Goal: Task Accomplishment & Management: Manage account settings

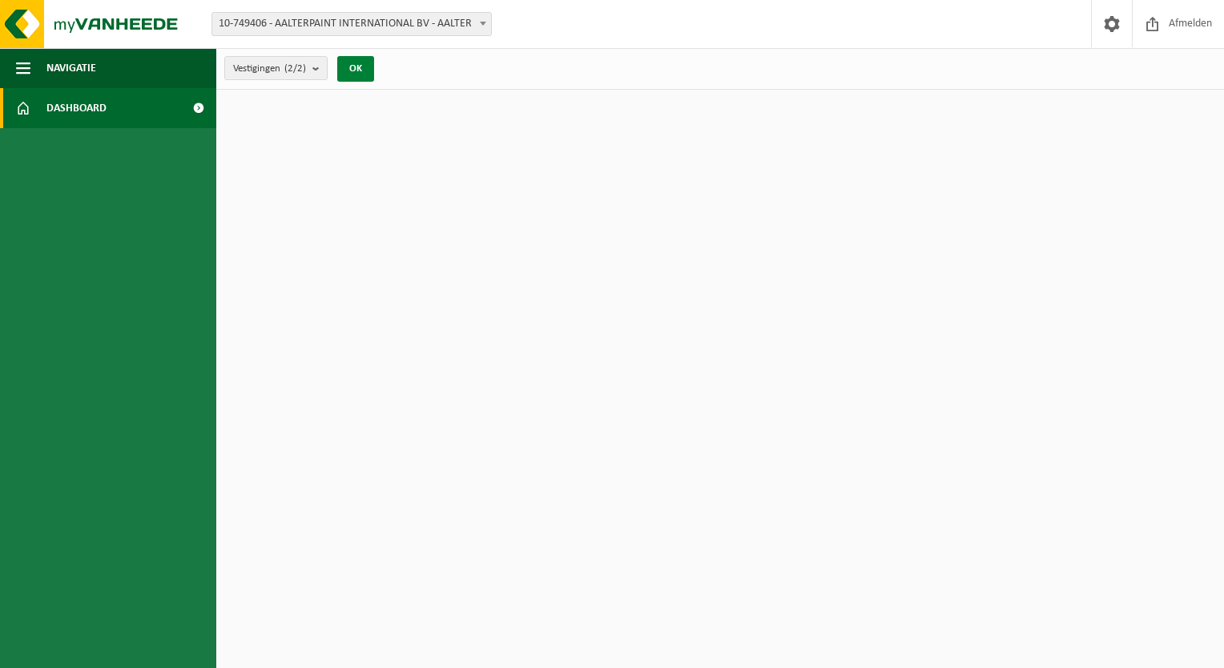
click at [352, 77] on button "OK" at bounding box center [355, 69] width 37 height 26
click at [126, 105] on link "Dashboard" at bounding box center [108, 108] width 216 height 40
click at [118, 110] on link "Dashboard" at bounding box center [108, 108] width 216 height 40
click at [389, 39] on div "Vestiging: 10-749406 - AALTERPAINT INTERNATIONAL BV - AALTER 01-902314 - AALTER…" at bounding box center [612, 24] width 1224 height 49
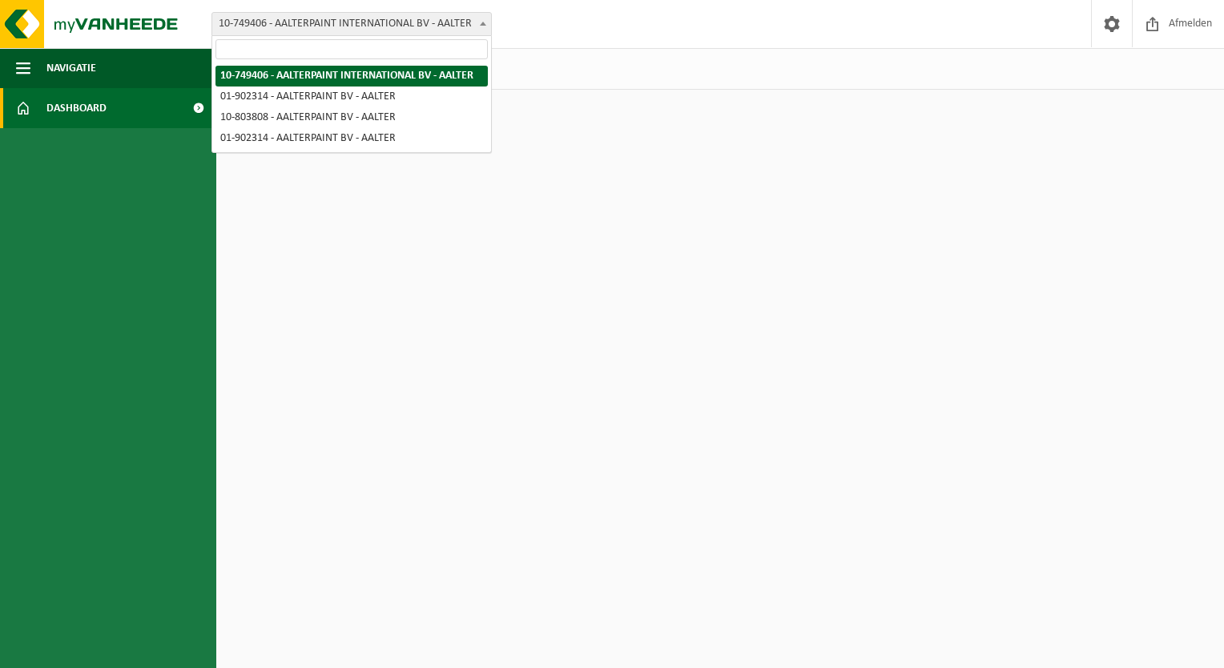
click at [389, 26] on span "10-749406 - AALTERPAINT INTERNATIONAL BV - AALTER" at bounding box center [351, 24] width 279 height 22
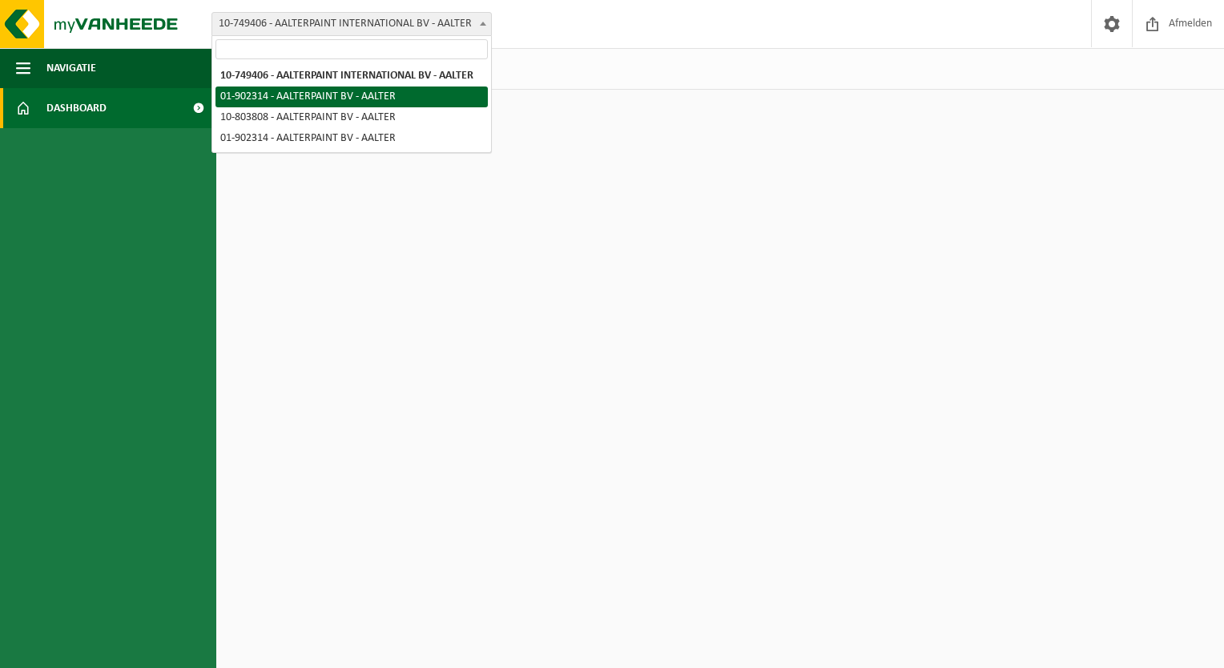
select select "13785"
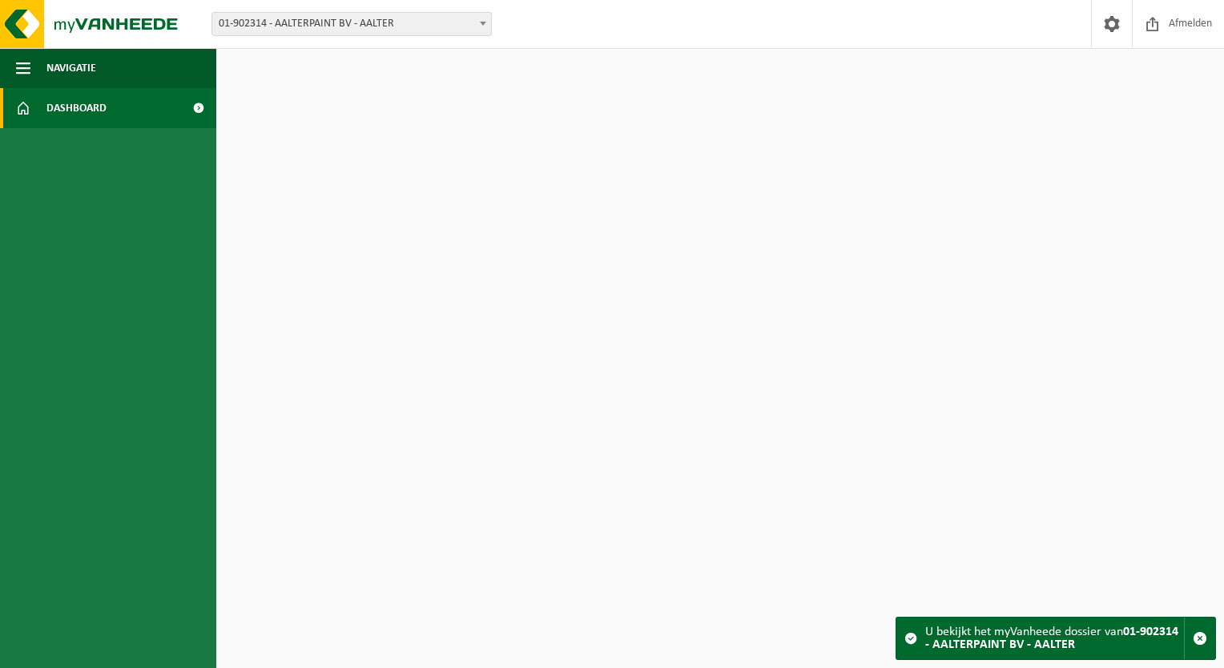
click at [349, 26] on span "01-902314 - AALTERPAINT BV - AALTER" at bounding box center [351, 24] width 279 height 22
click at [369, 10] on div "Vestiging: 10-749406 - AALTERPAINT INTERNATIONAL BV - AALTER 01-902314 - AALTER…" at bounding box center [612, 24] width 1224 height 49
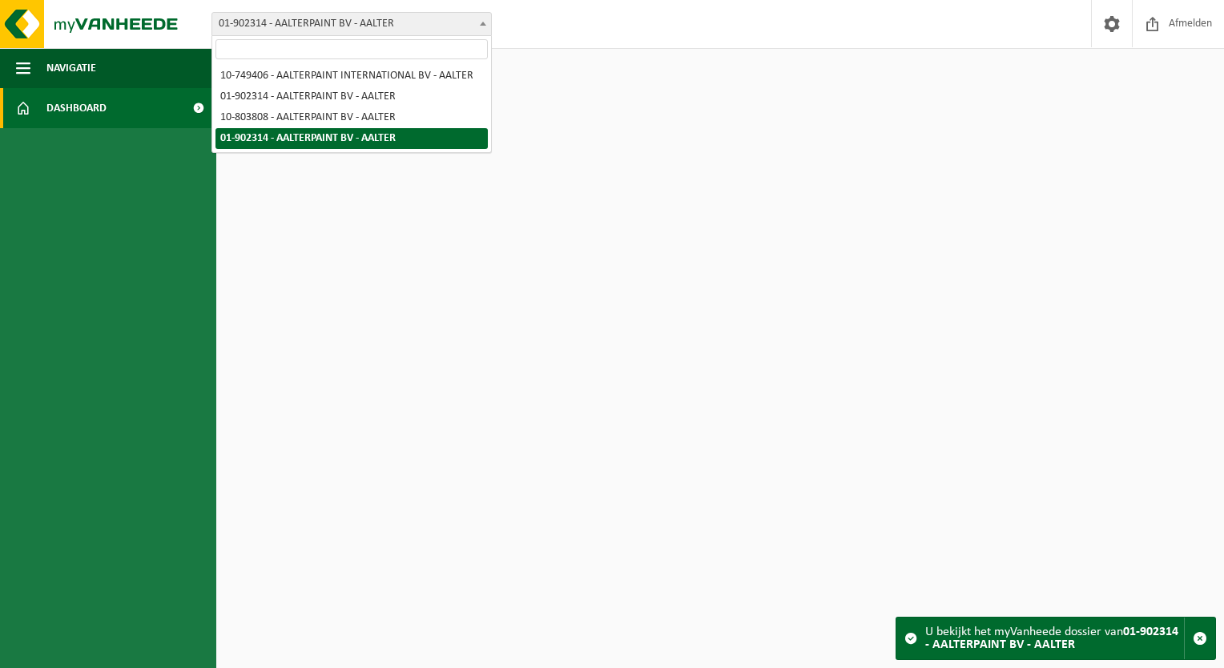
click at [369, 23] on span "01-902314 - AALTERPAINT BV - AALTER" at bounding box center [351, 24] width 279 height 22
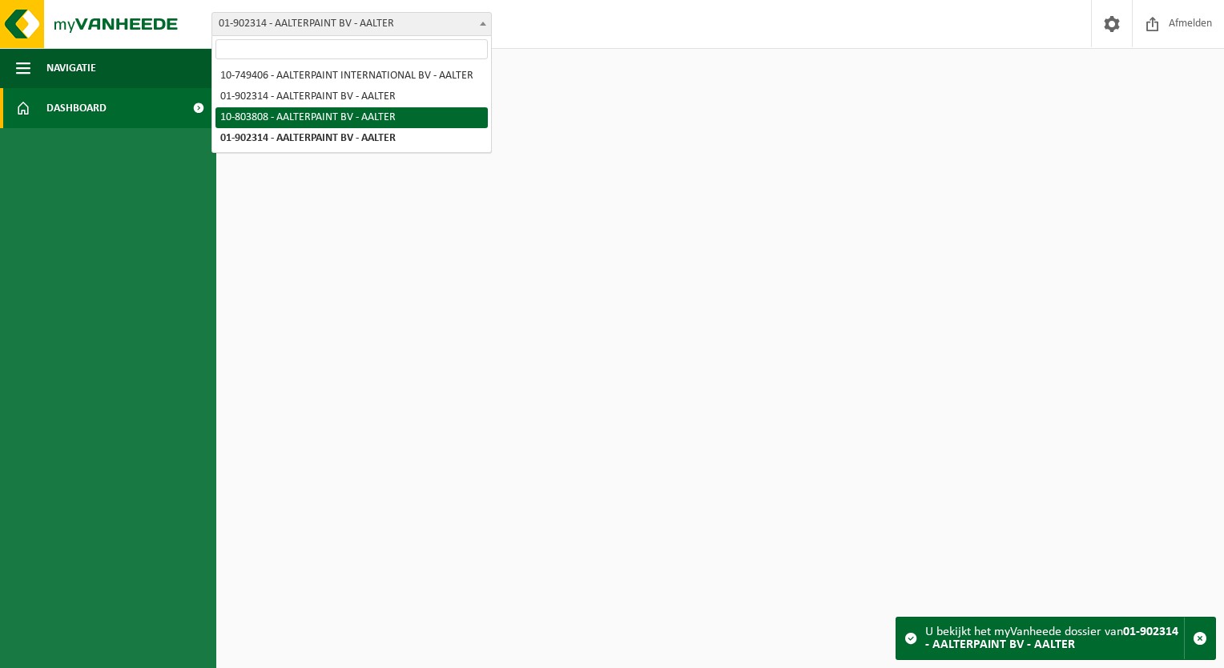
select select "118995"
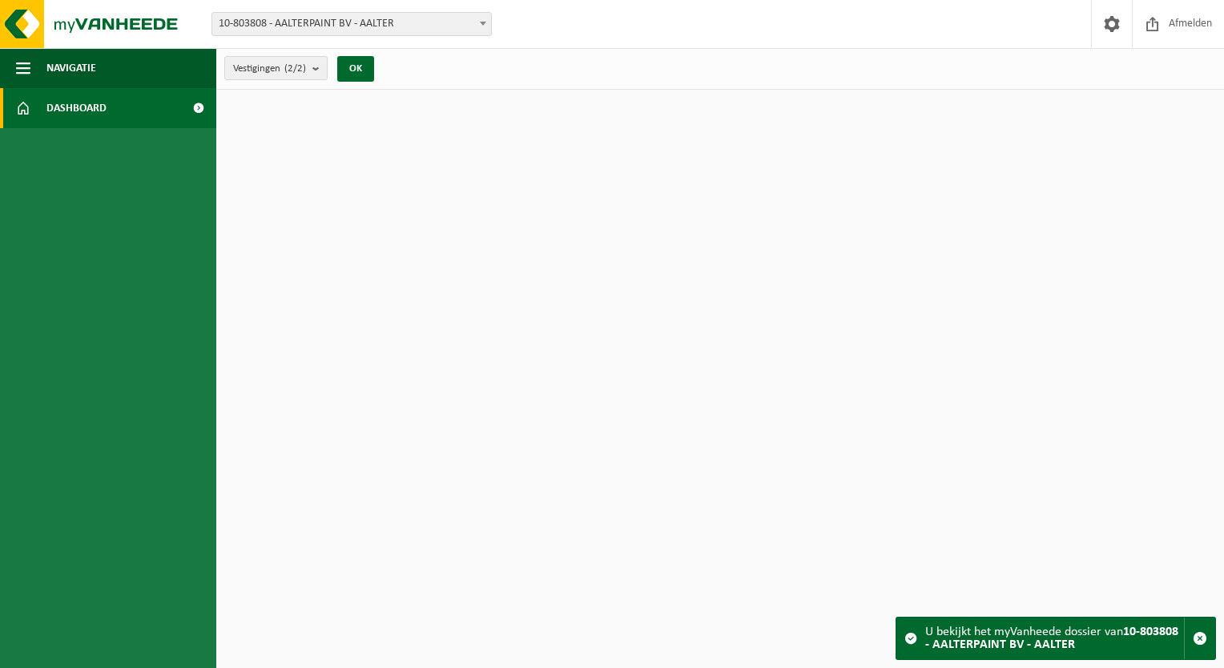
click at [368, 29] on span "10-803808 - AALTERPAINT BV - AALTER" at bounding box center [351, 24] width 279 height 22
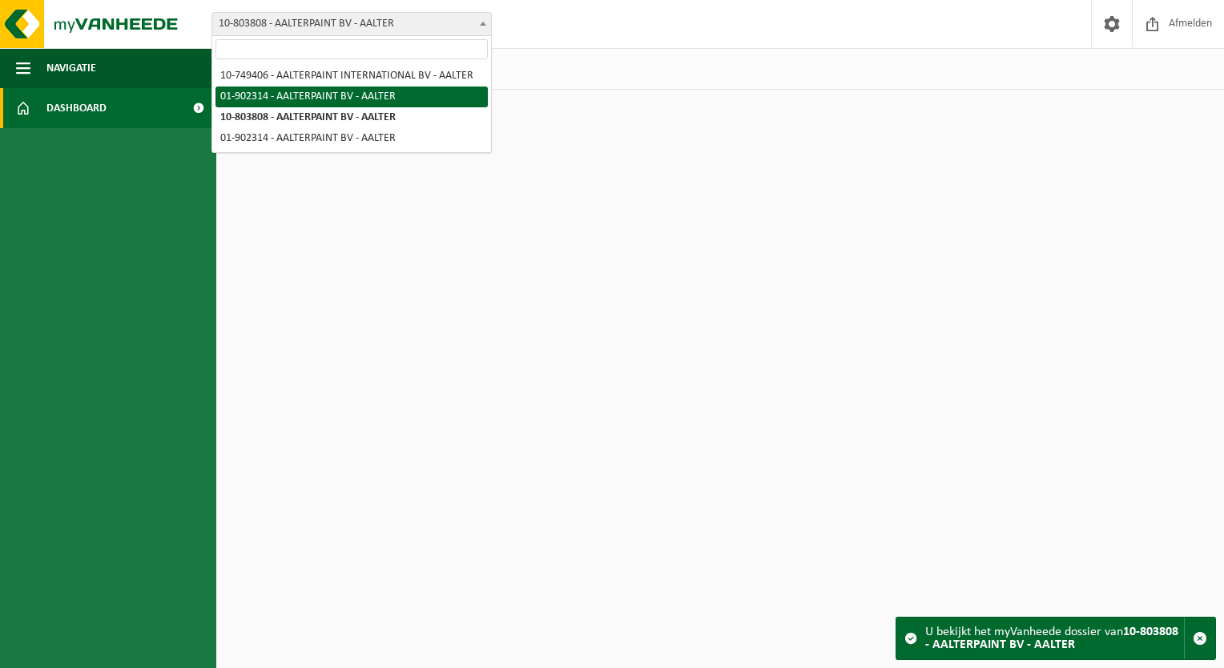
select select "13785"
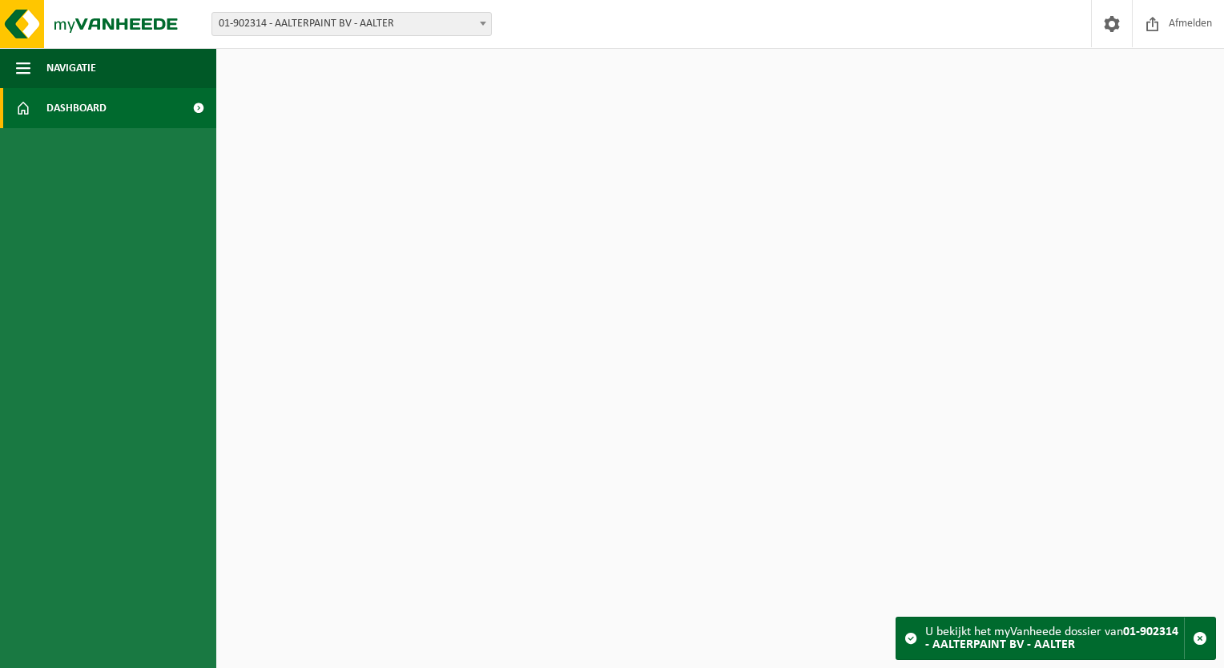
click at [372, 19] on span "01-902314 - AALTERPAINT BV - AALTER" at bounding box center [351, 24] width 279 height 22
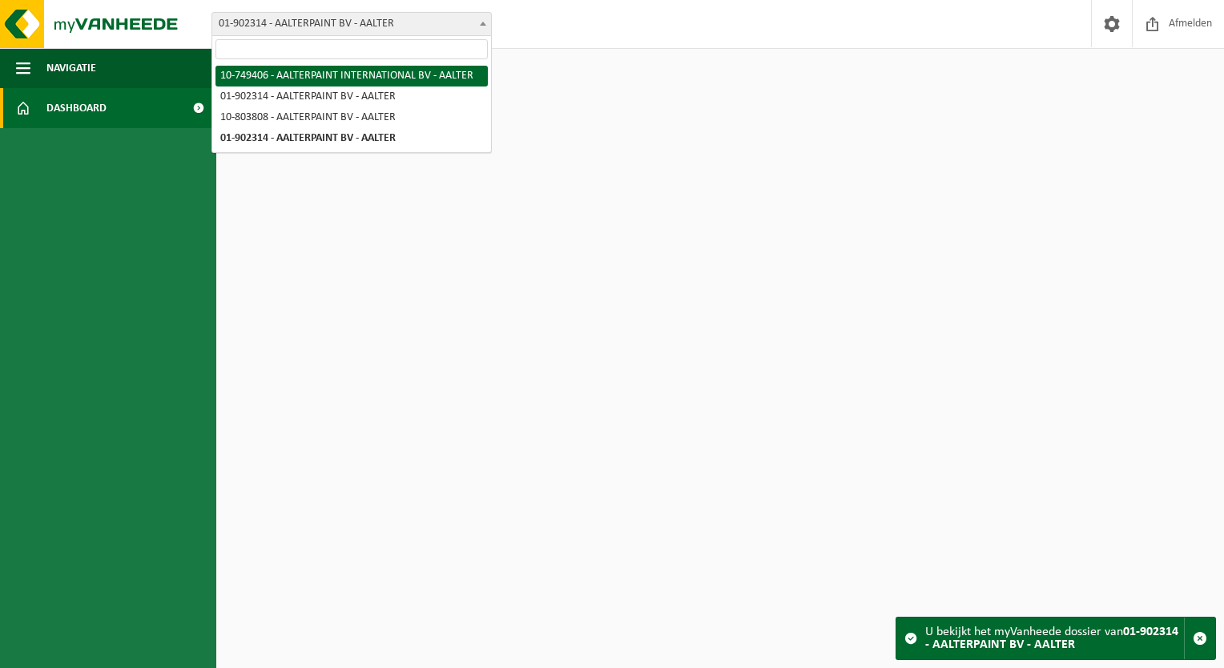
select select "13794"
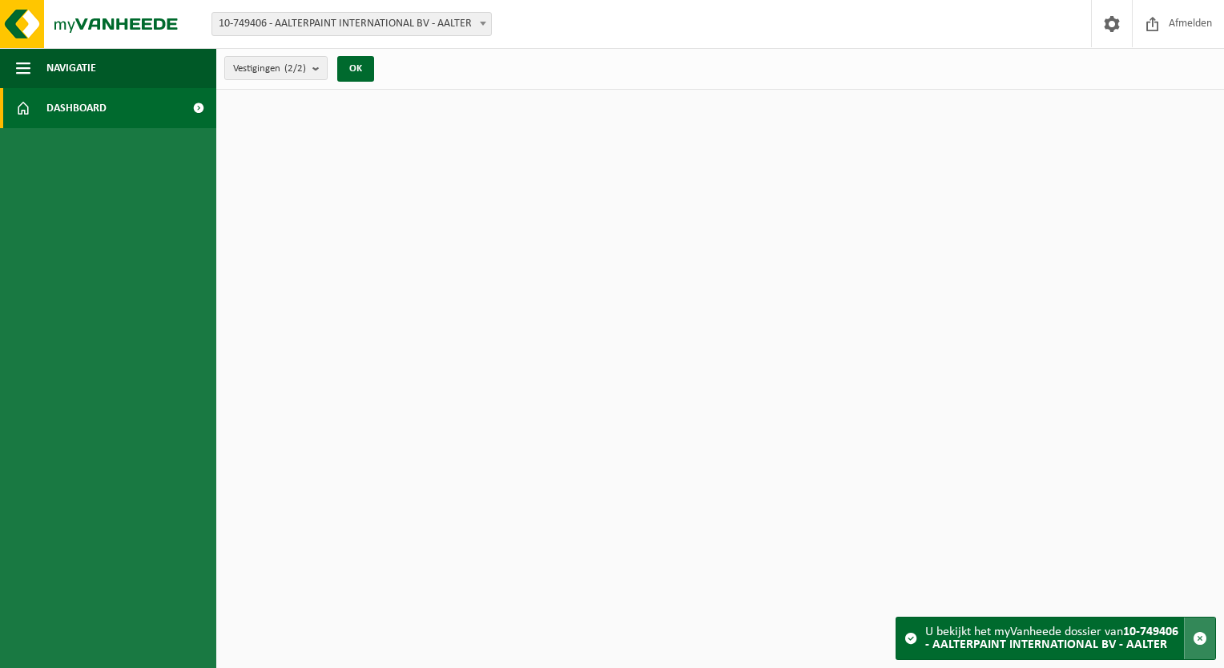
click at [1200, 646] on span "button" at bounding box center [1200, 638] width 14 height 14
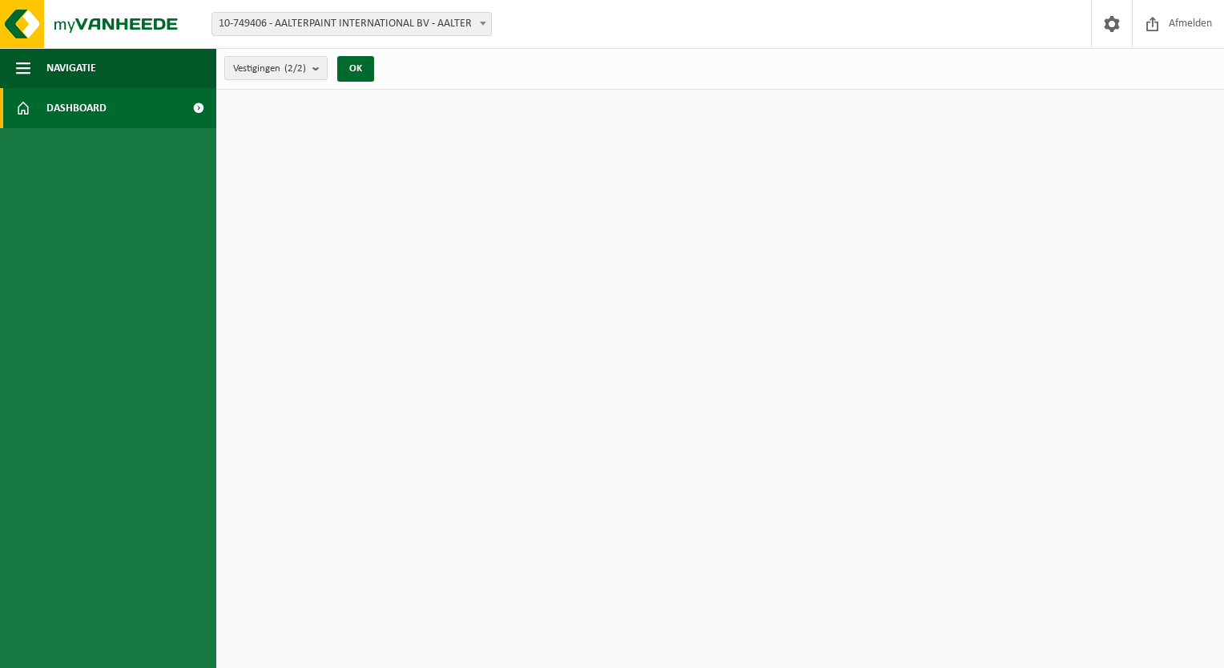
click at [54, 122] on span "Dashboard" at bounding box center [76, 108] width 60 height 40
click at [46, 73] on span "Navigatie" at bounding box center [71, 68] width 50 height 40
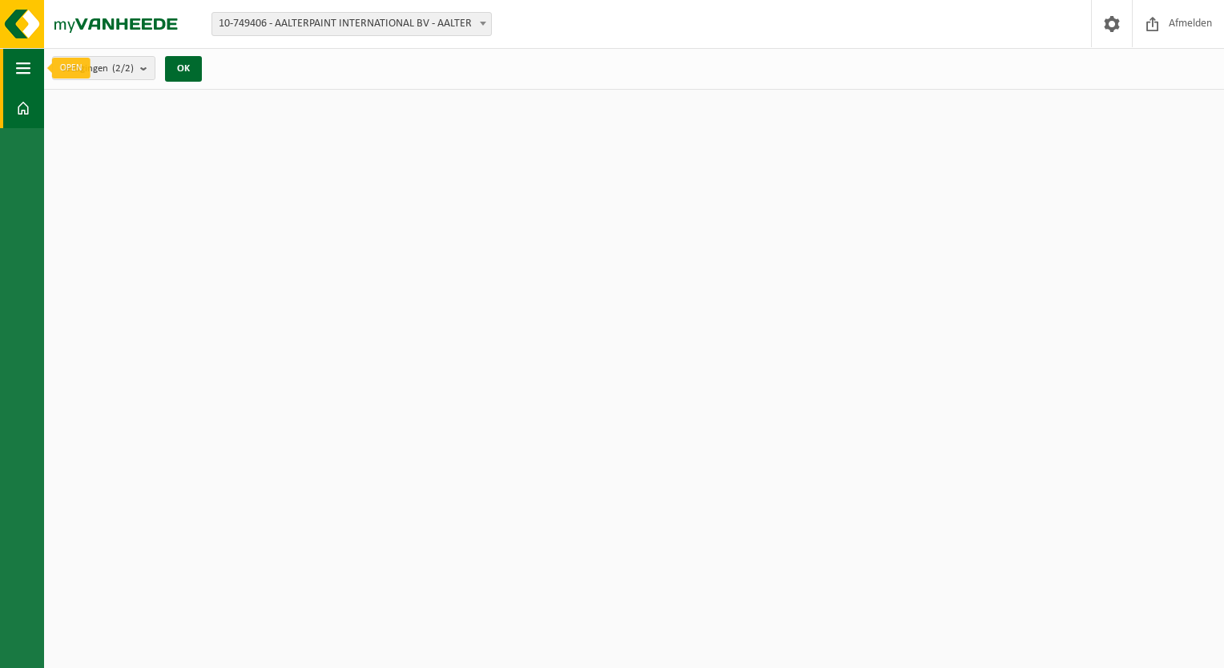
click at [37, 63] on button "Navigatie" at bounding box center [22, 68] width 44 height 40
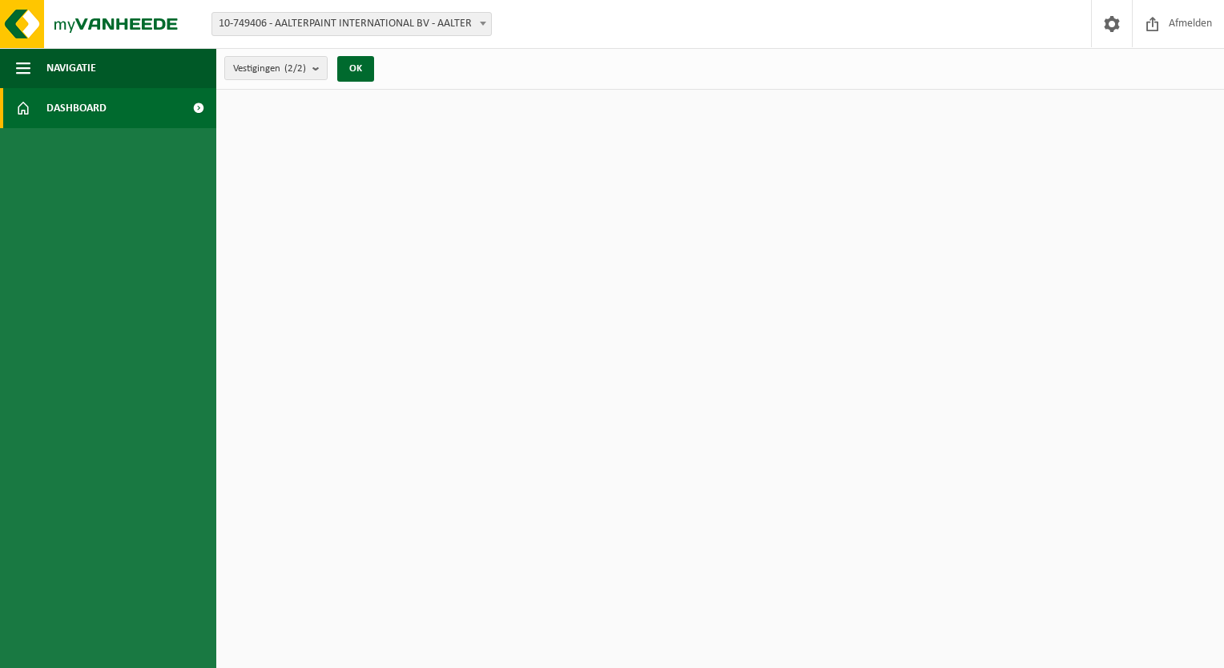
click at [198, 108] on span at bounding box center [198, 108] width 36 height 40
